Goal: Task Accomplishment & Management: Use online tool/utility

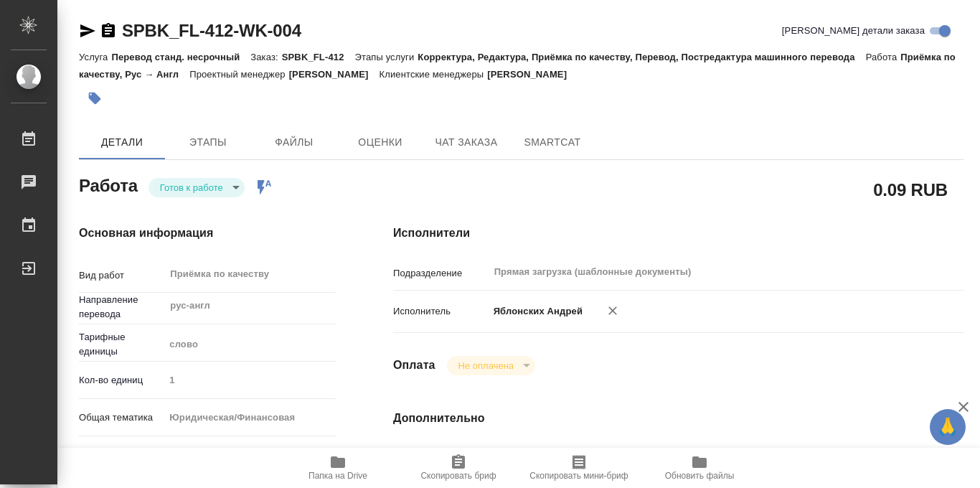
type textarea "x"
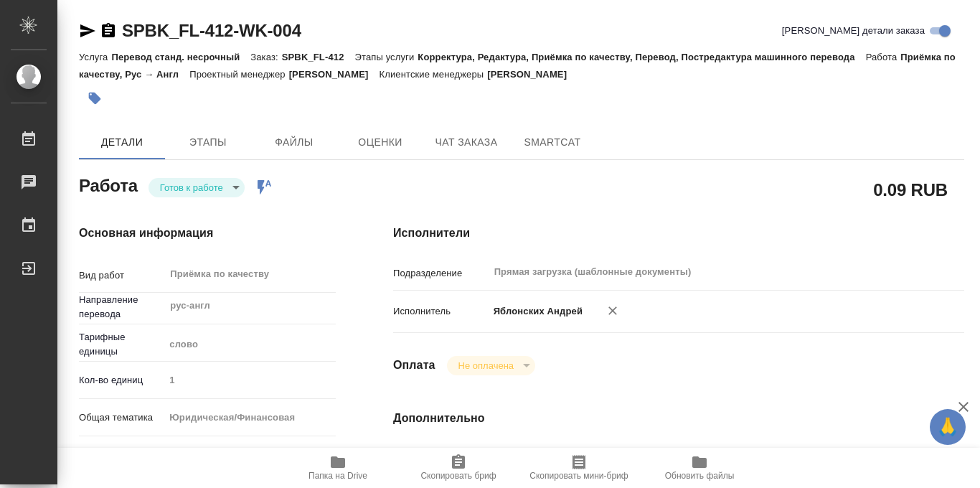
type textarea "x"
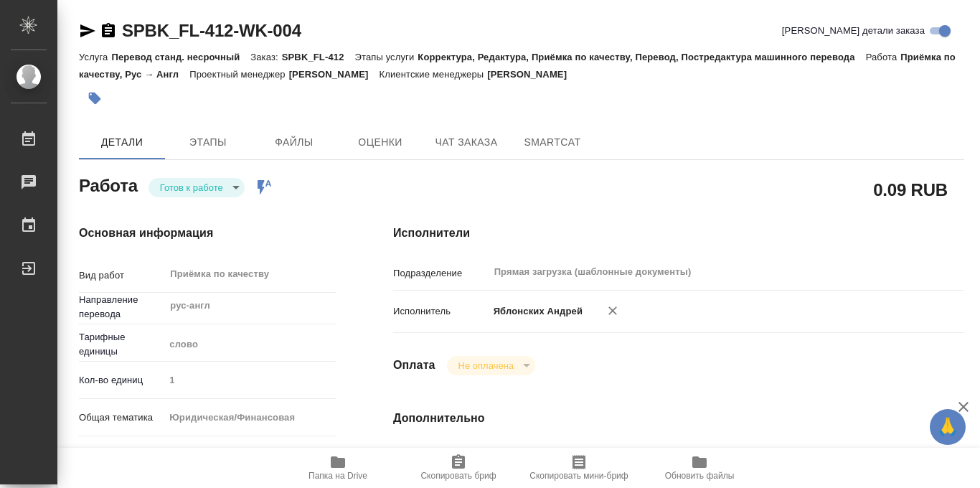
type textarea "x"
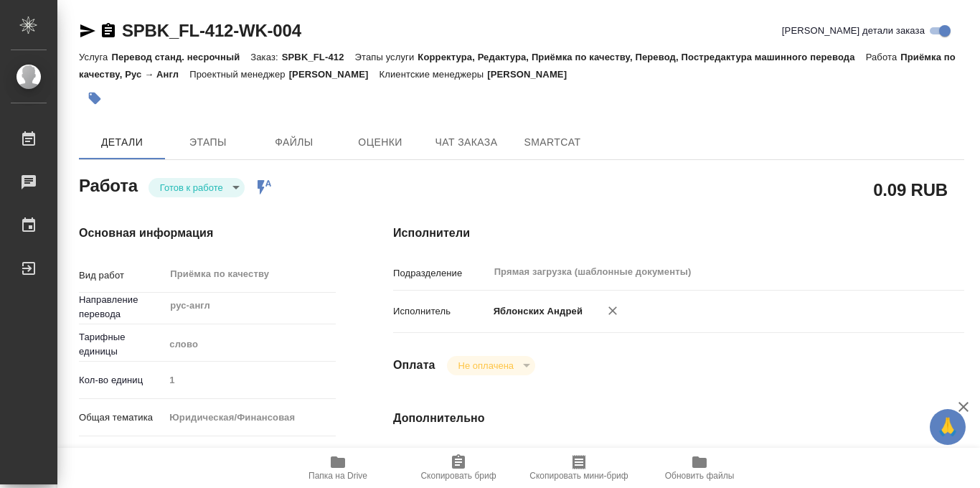
click at [262, 186] on icon at bounding box center [264, 187] width 14 height 14
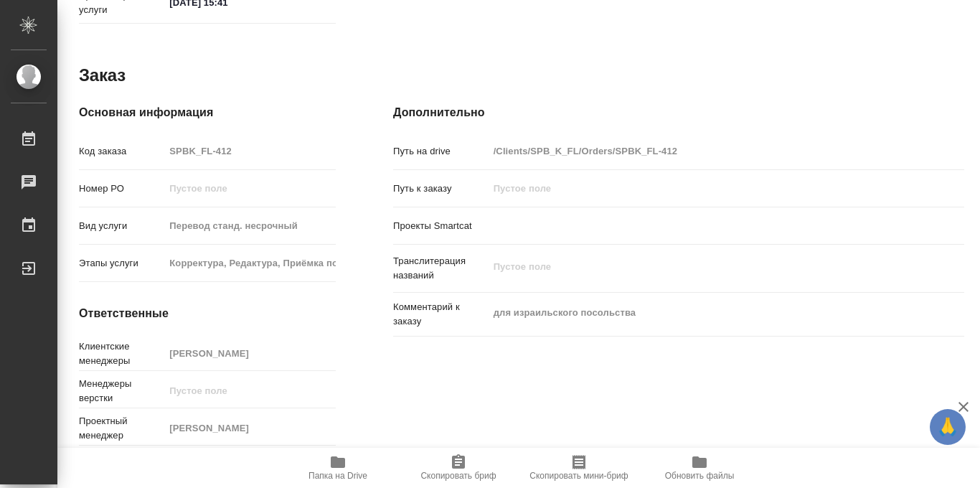
click at [343, 466] on icon "button" at bounding box center [338, 461] width 14 height 11
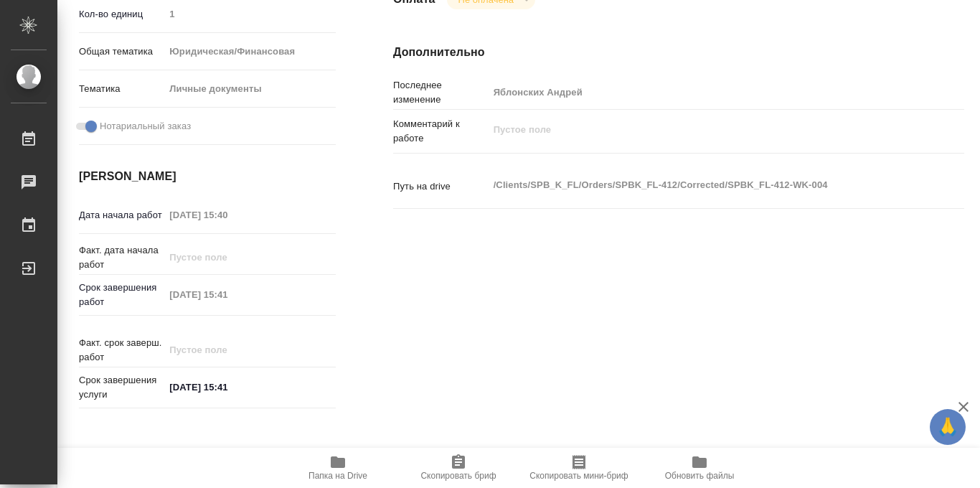
scroll to position [320, 0]
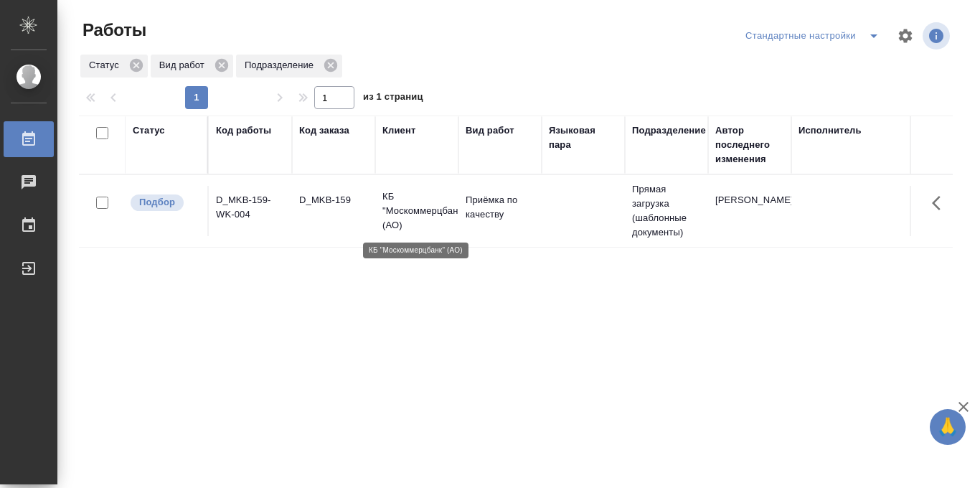
scroll to position [2, 0]
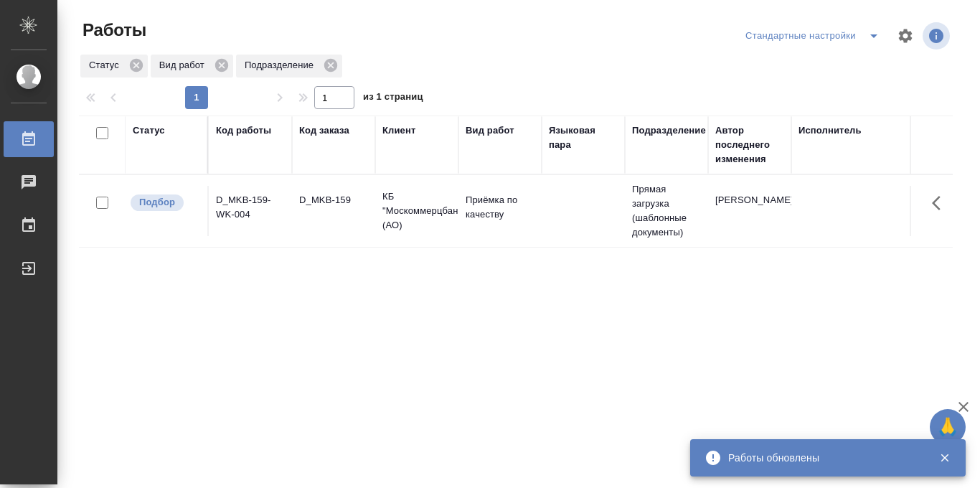
click at [874, 37] on icon "split button" at bounding box center [873, 36] width 7 height 4
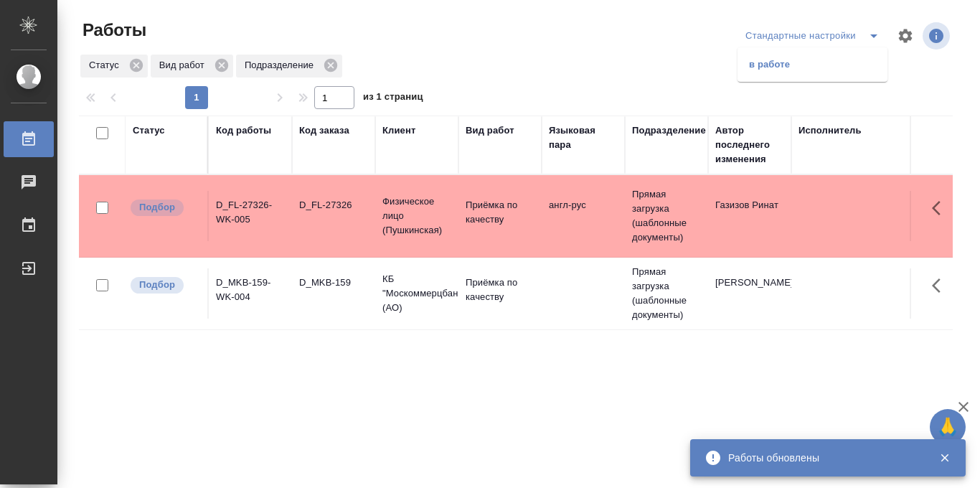
click at [832, 65] on li "в работе" at bounding box center [812, 64] width 150 height 23
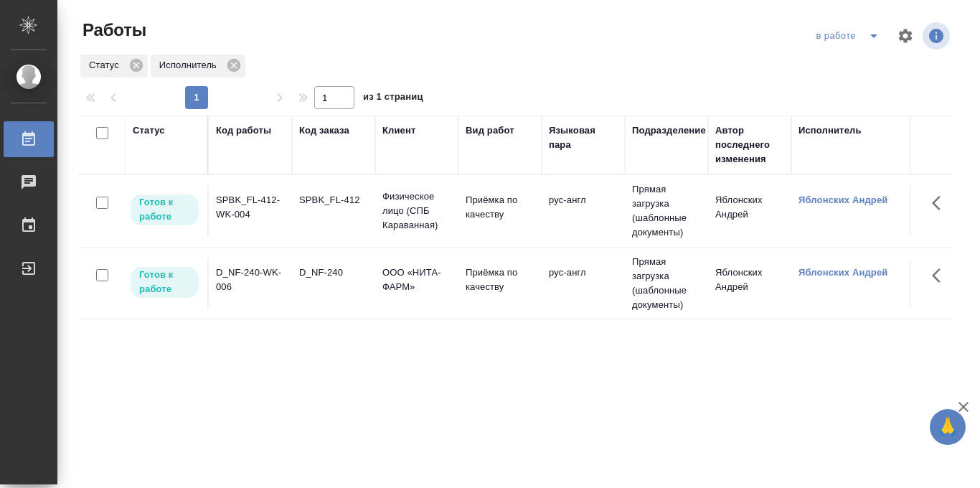
click at [461, 388] on div "Статус Код работы Код заказа Клиент Вид работ Языковая пара Подразделение Автор…" at bounding box center [516, 373] width 874 height 516
click at [498, 260] on td "Приёмка по качеству" at bounding box center [499, 283] width 83 height 50
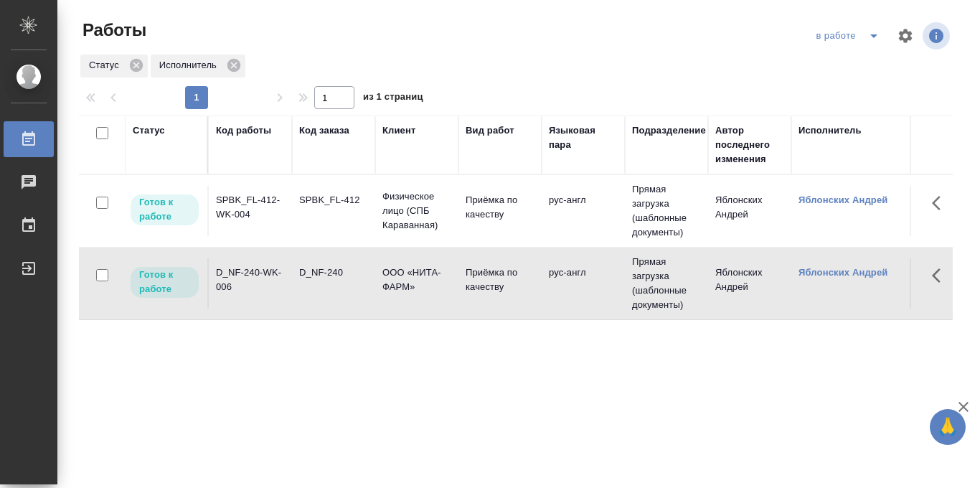
click at [498, 260] on td "Приёмка по качеству" at bounding box center [499, 283] width 83 height 50
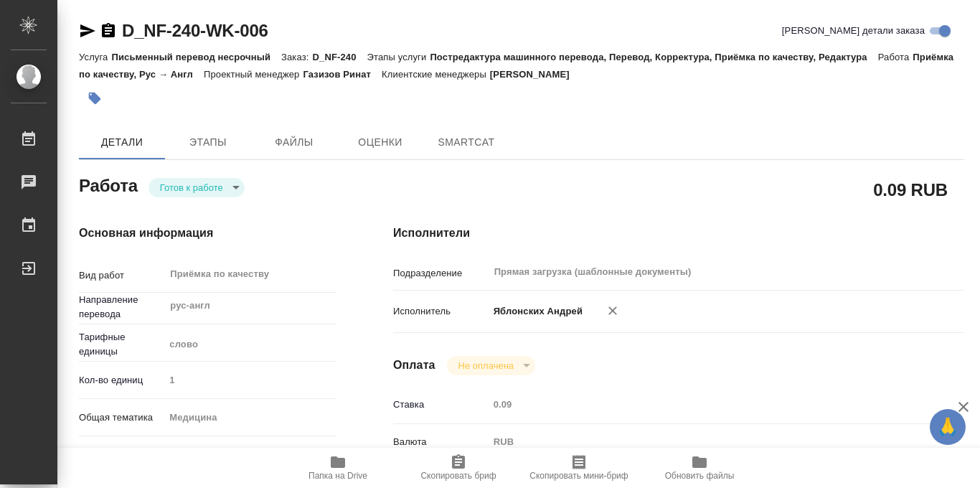
type textarea "x"
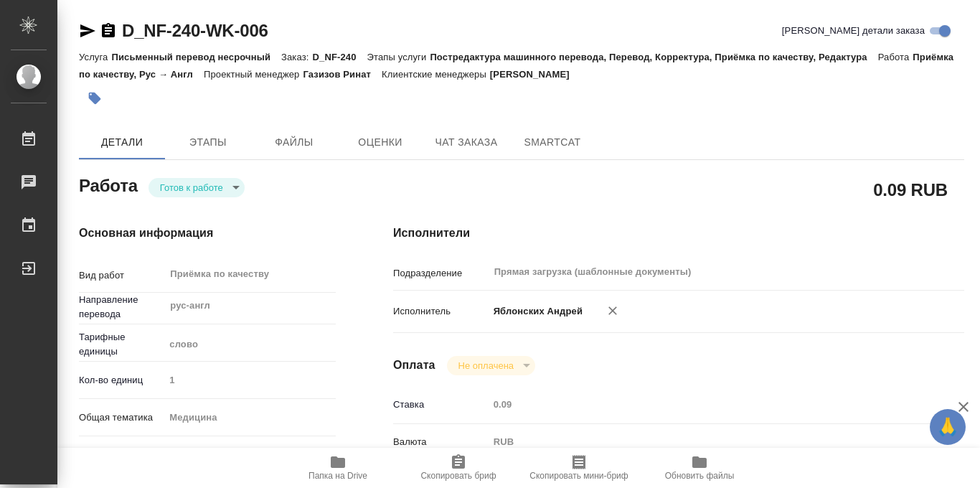
type textarea "x"
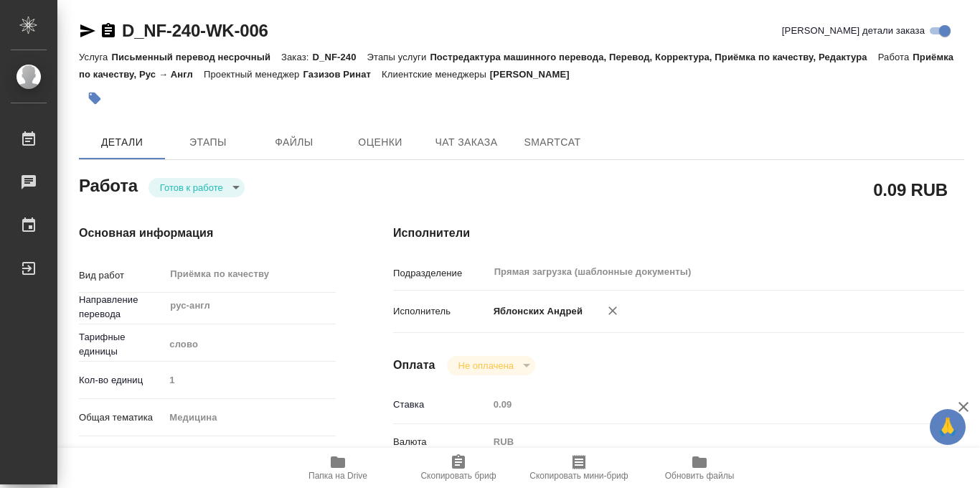
type textarea "x"
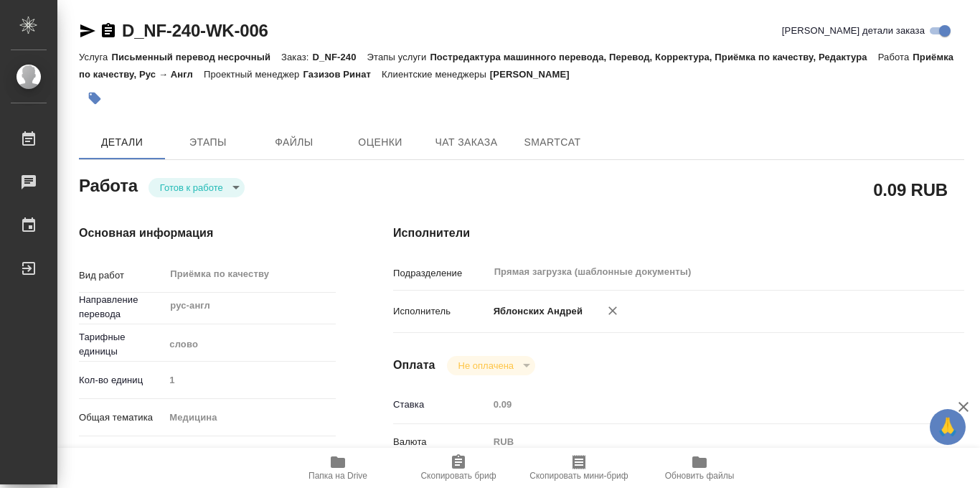
click at [240, 187] on body "🙏 .cls-1 fill:#fff; AWATERA Iablonskikh Andrei Работы 0 Чаты График Выйти D_NF-…" at bounding box center [490, 244] width 980 height 488
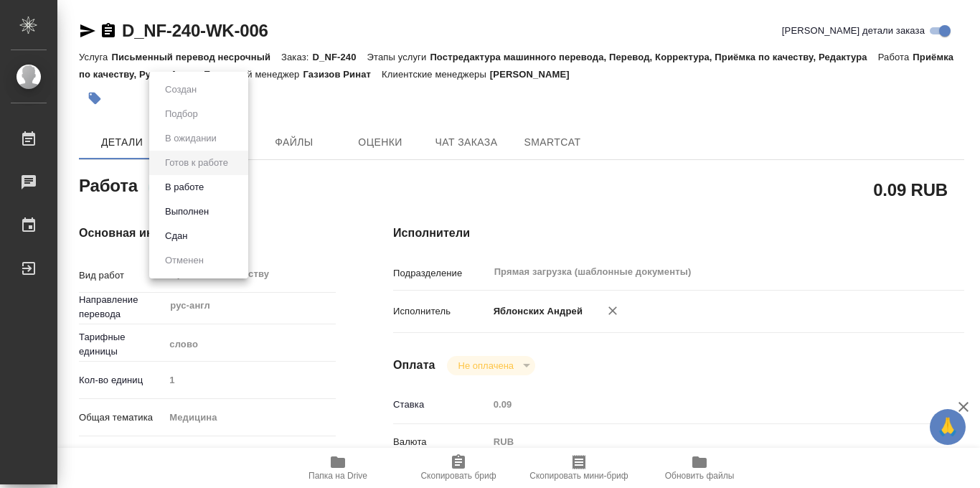
click at [207, 188] on button "В работе" at bounding box center [184, 187] width 47 height 16
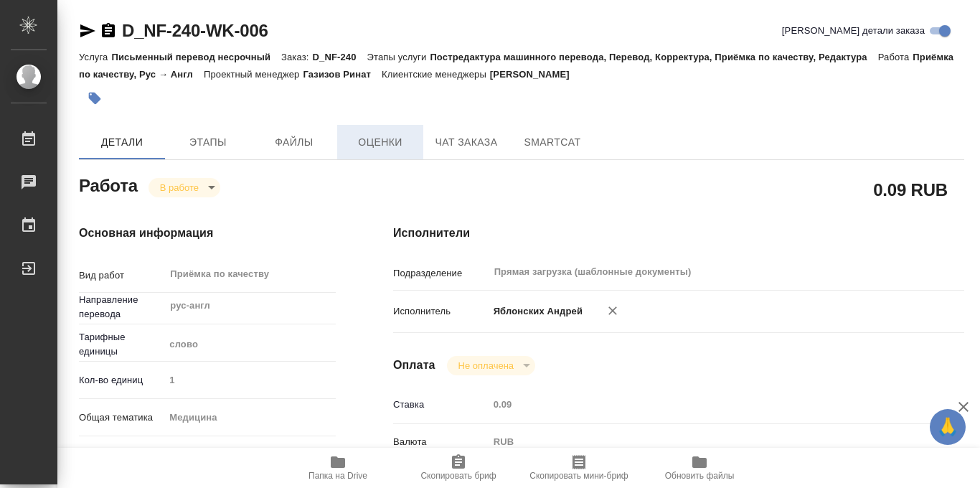
type textarea "x"
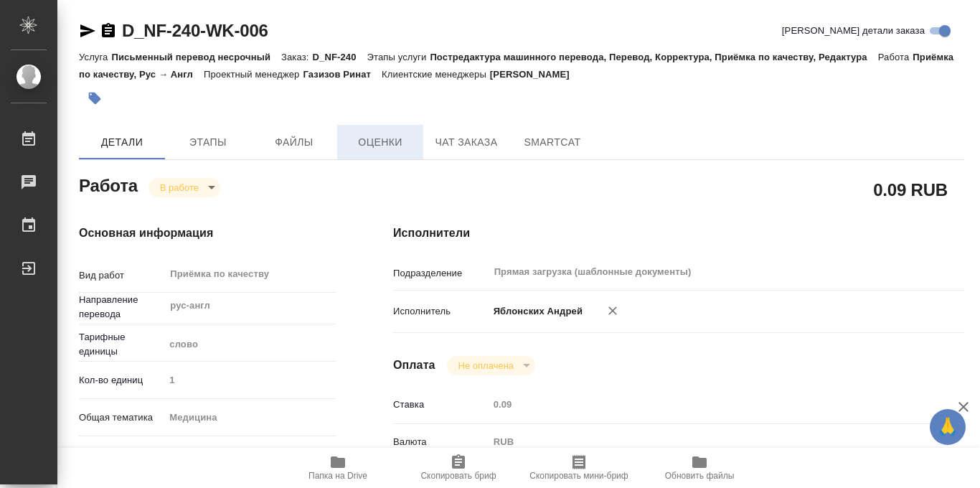
type textarea "x"
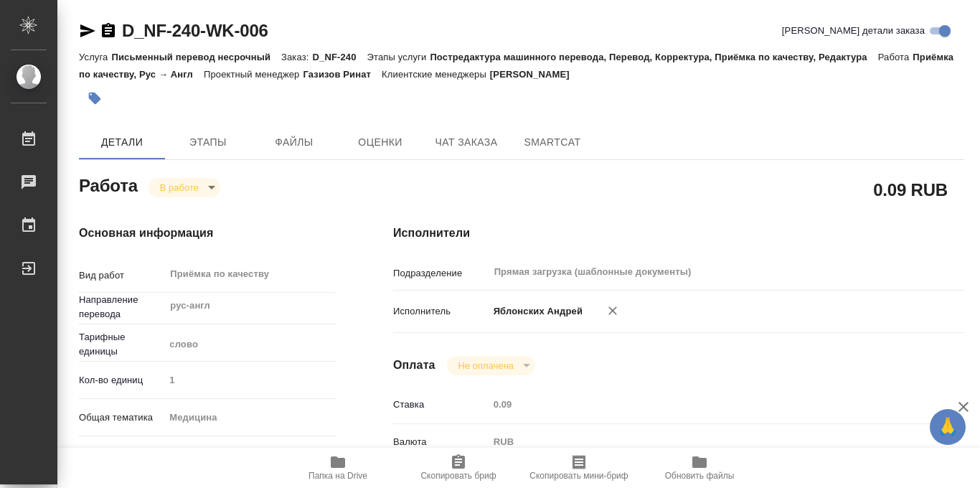
type textarea "x"
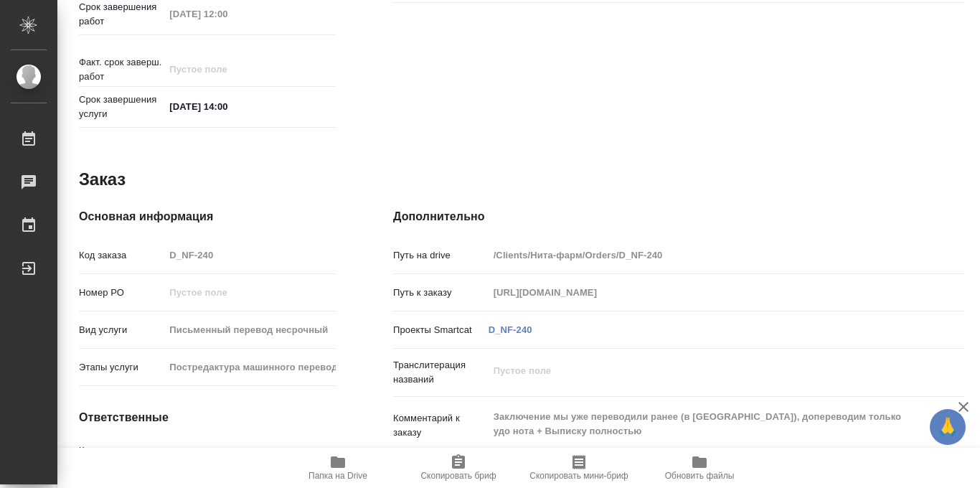
scroll to position [765, 0]
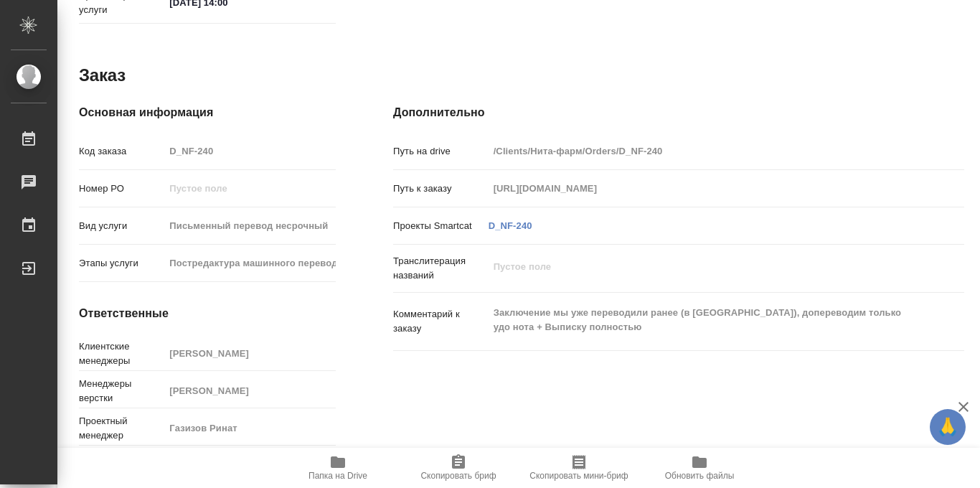
click at [333, 462] on icon "button" at bounding box center [338, 461] width 14 height 11
